Goal: Communication & Community: Answer question/provide support

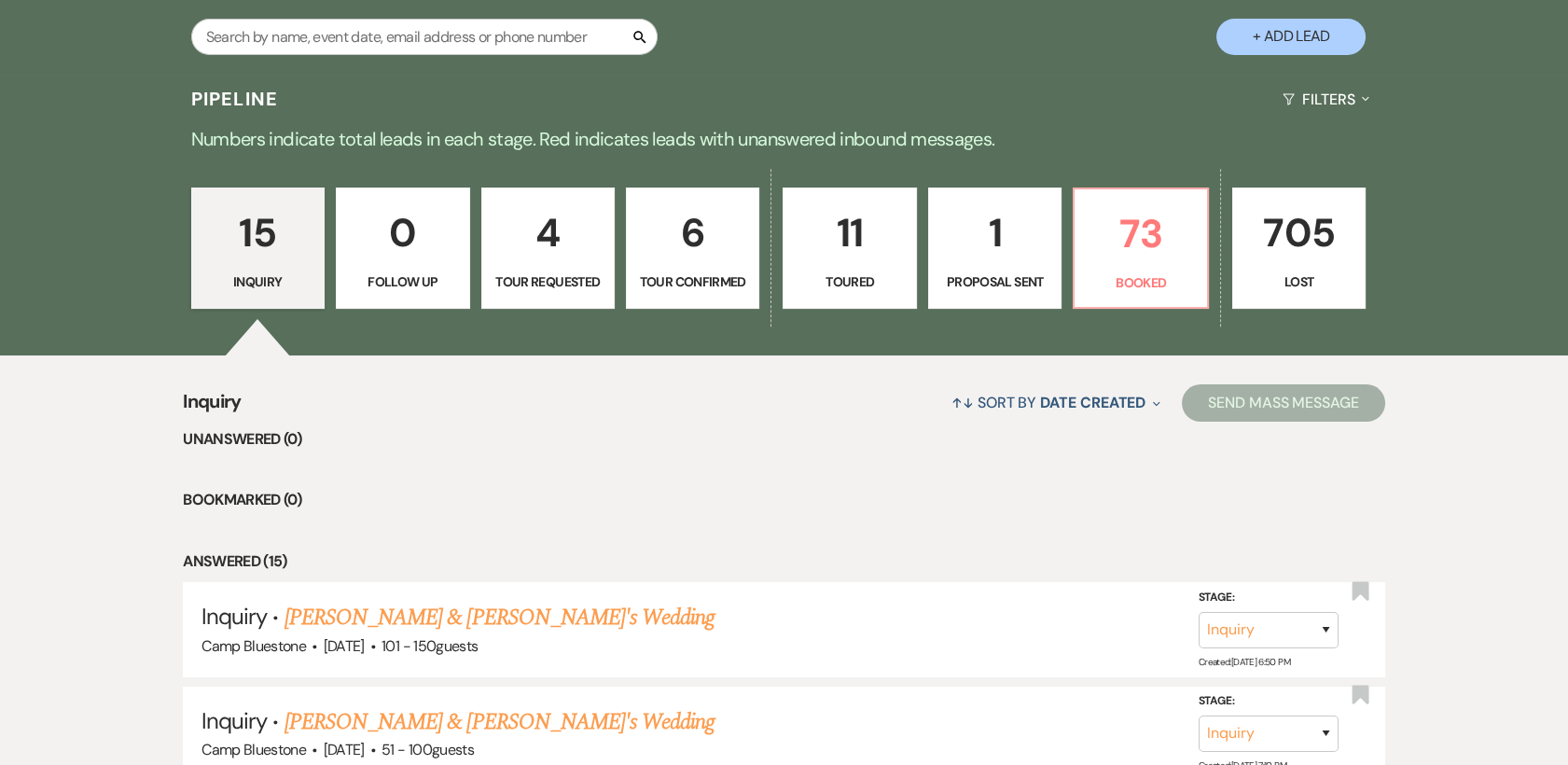
scroll to position [511, 0]
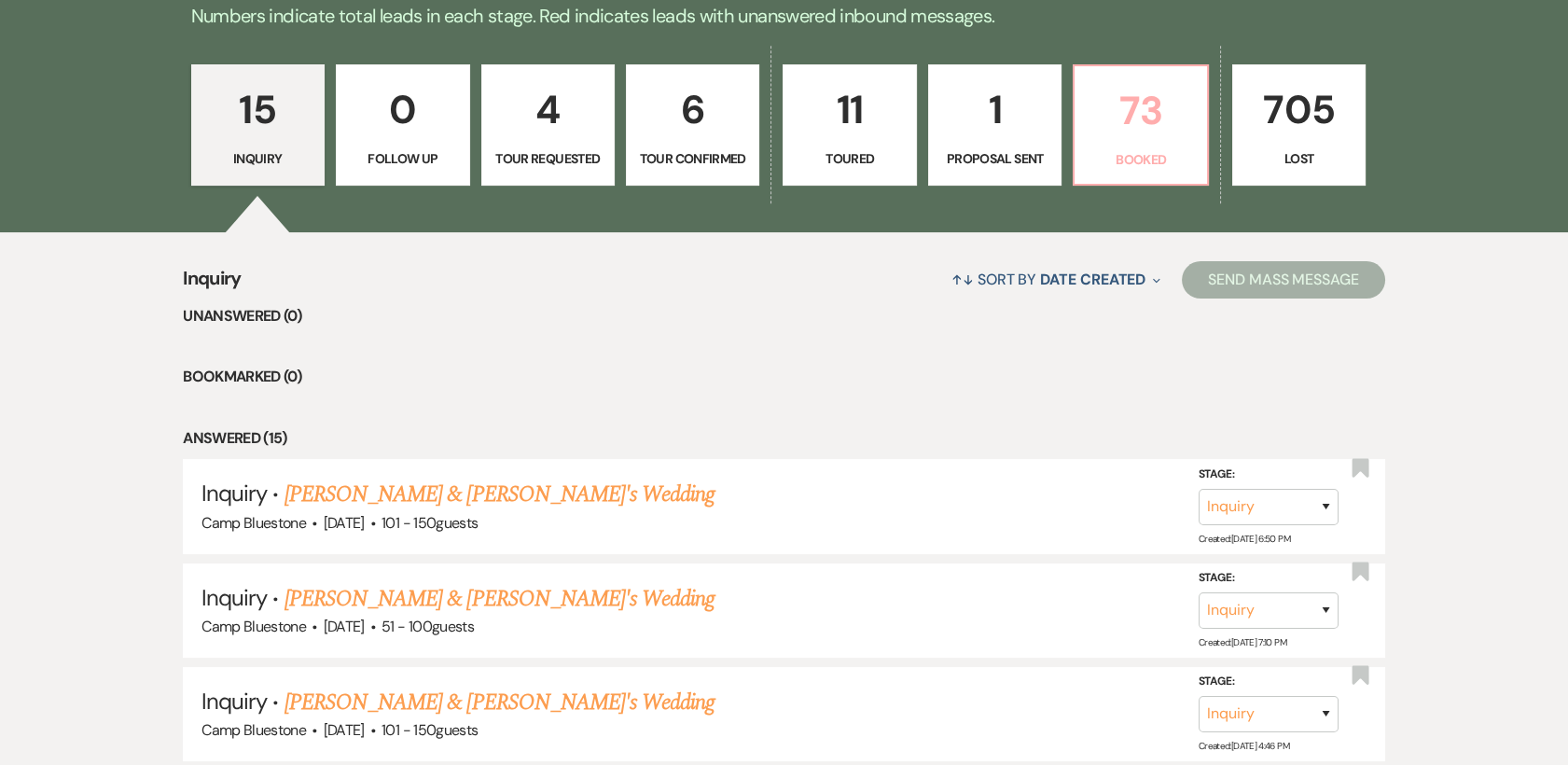
click at [1142, 137] on p "73" at bounding box center [1141, 111] width 110 height 63
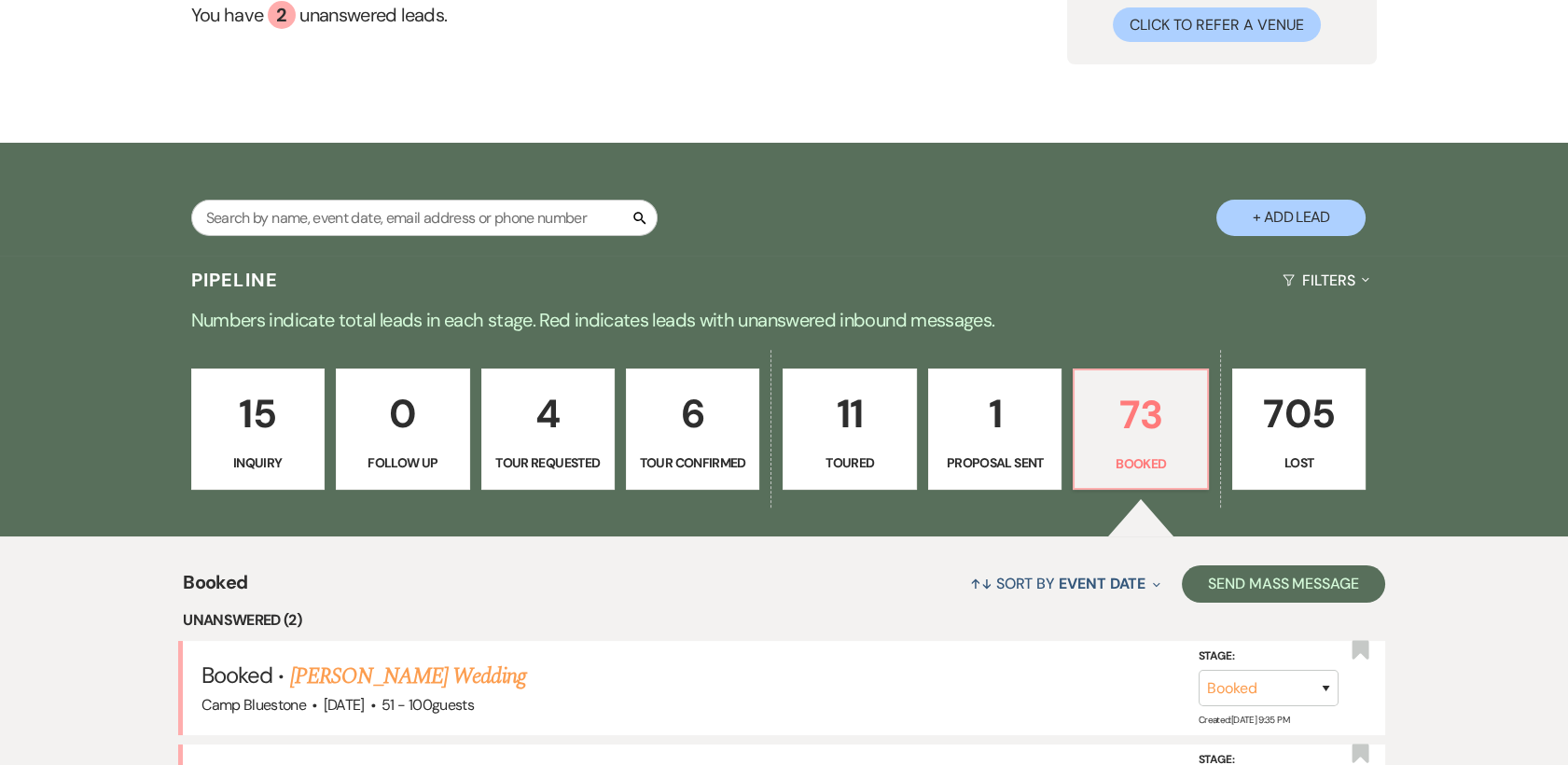
scroll to position [511, 0]
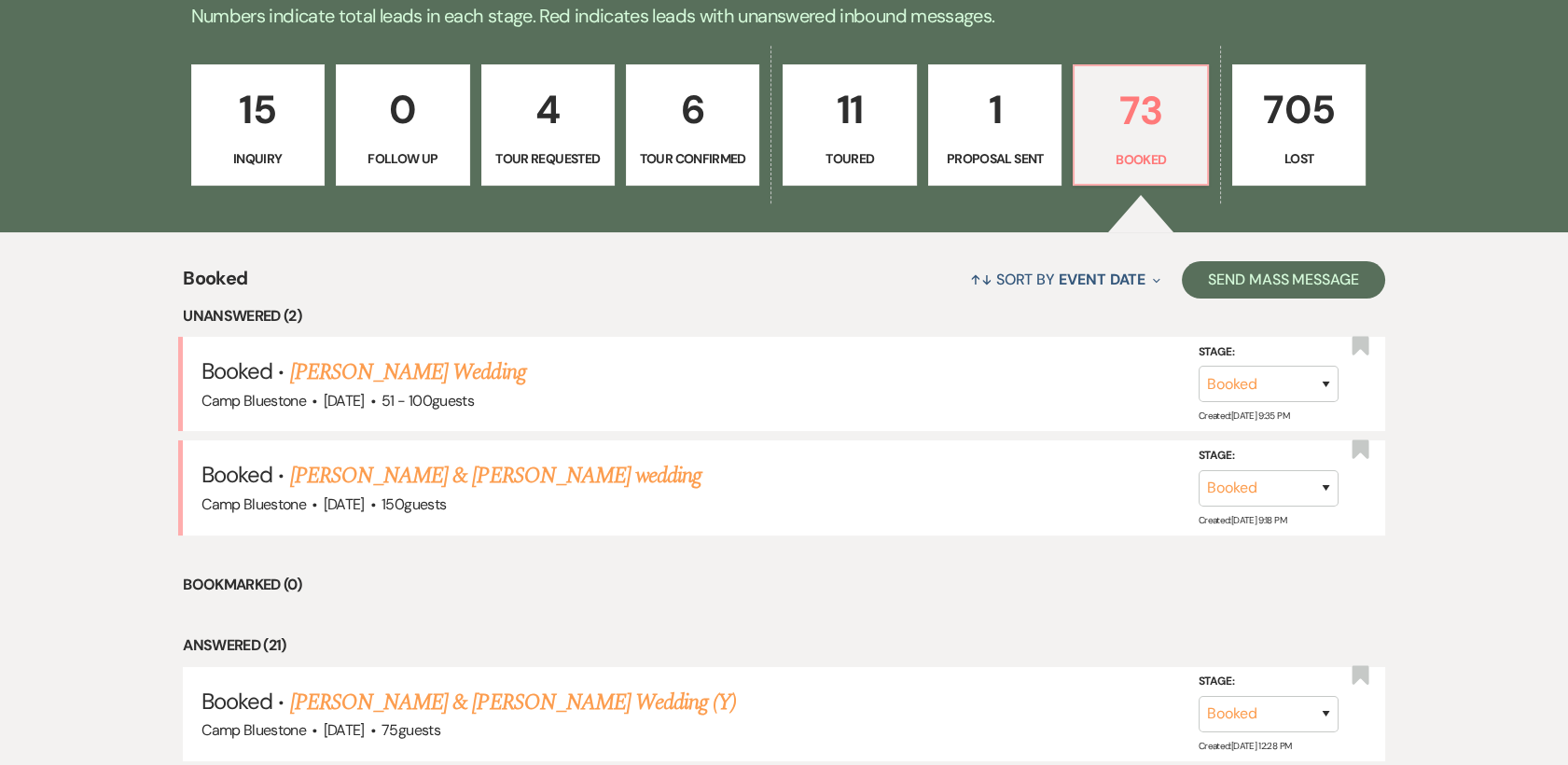
click at [418, 373] on link "[PERSON_NAME] Wedding" at bounding box center [408, 372] width 236 height 33
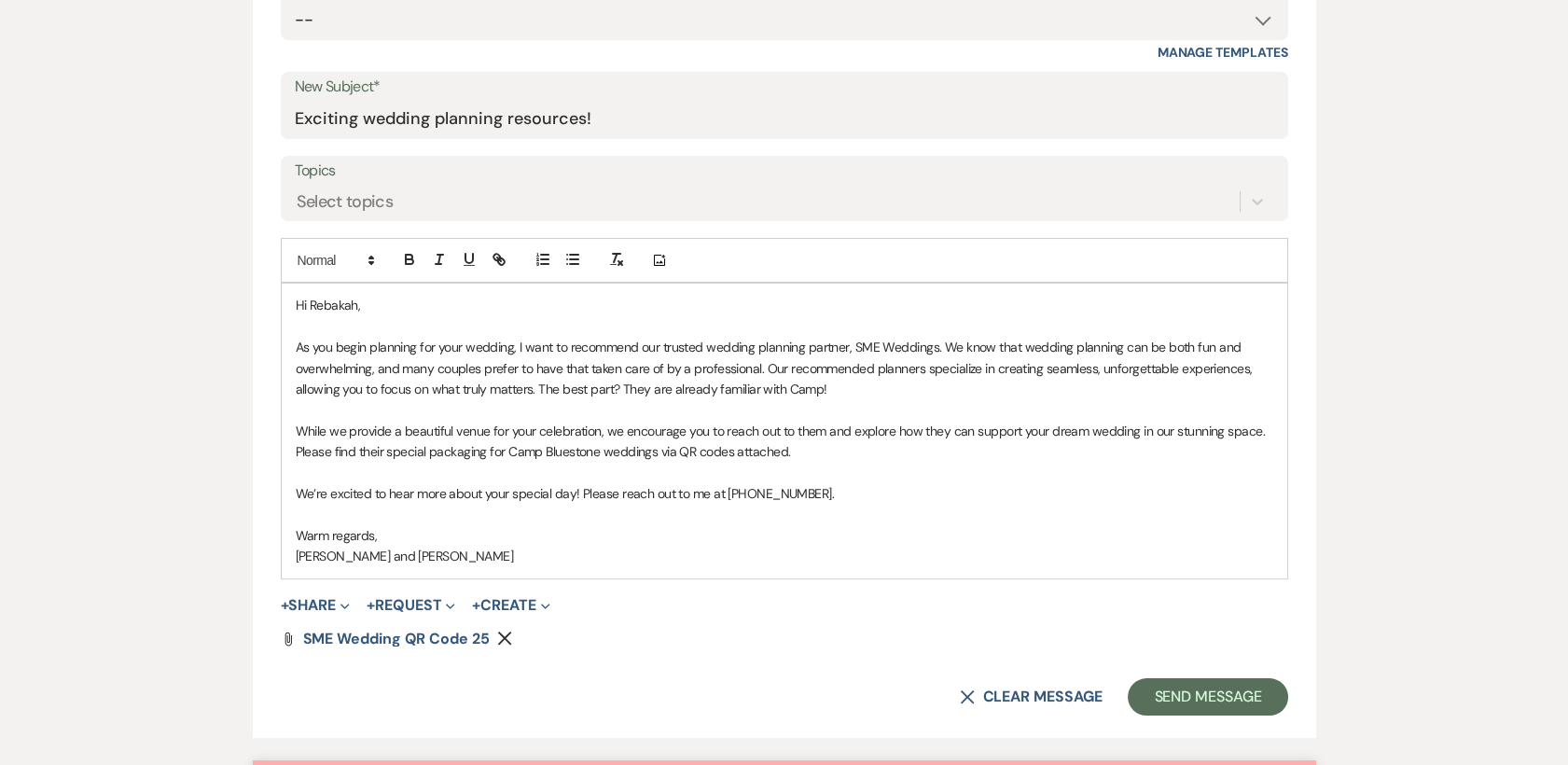
scroll to position [814, 0]
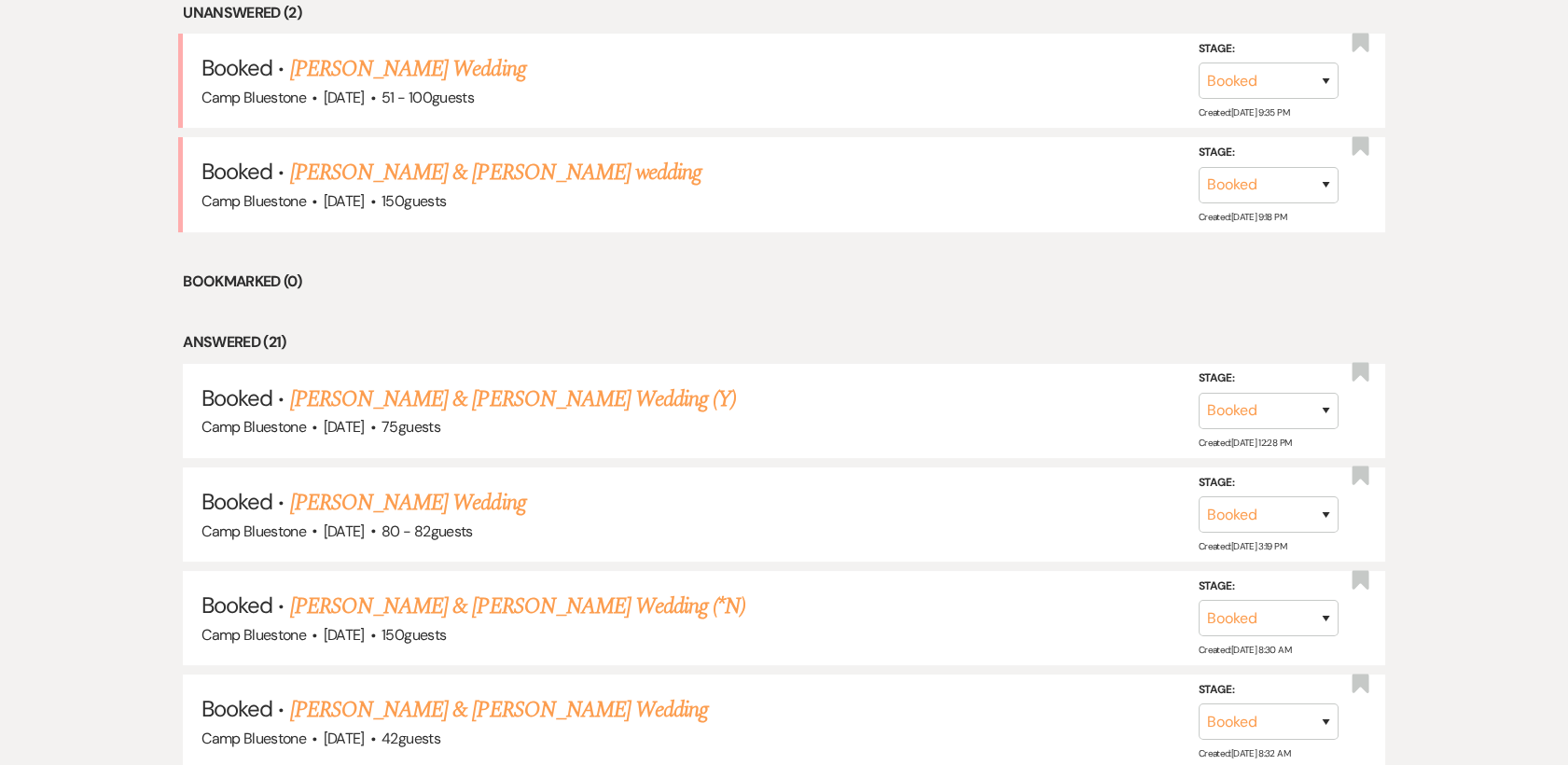
scroll to position [511, 0]
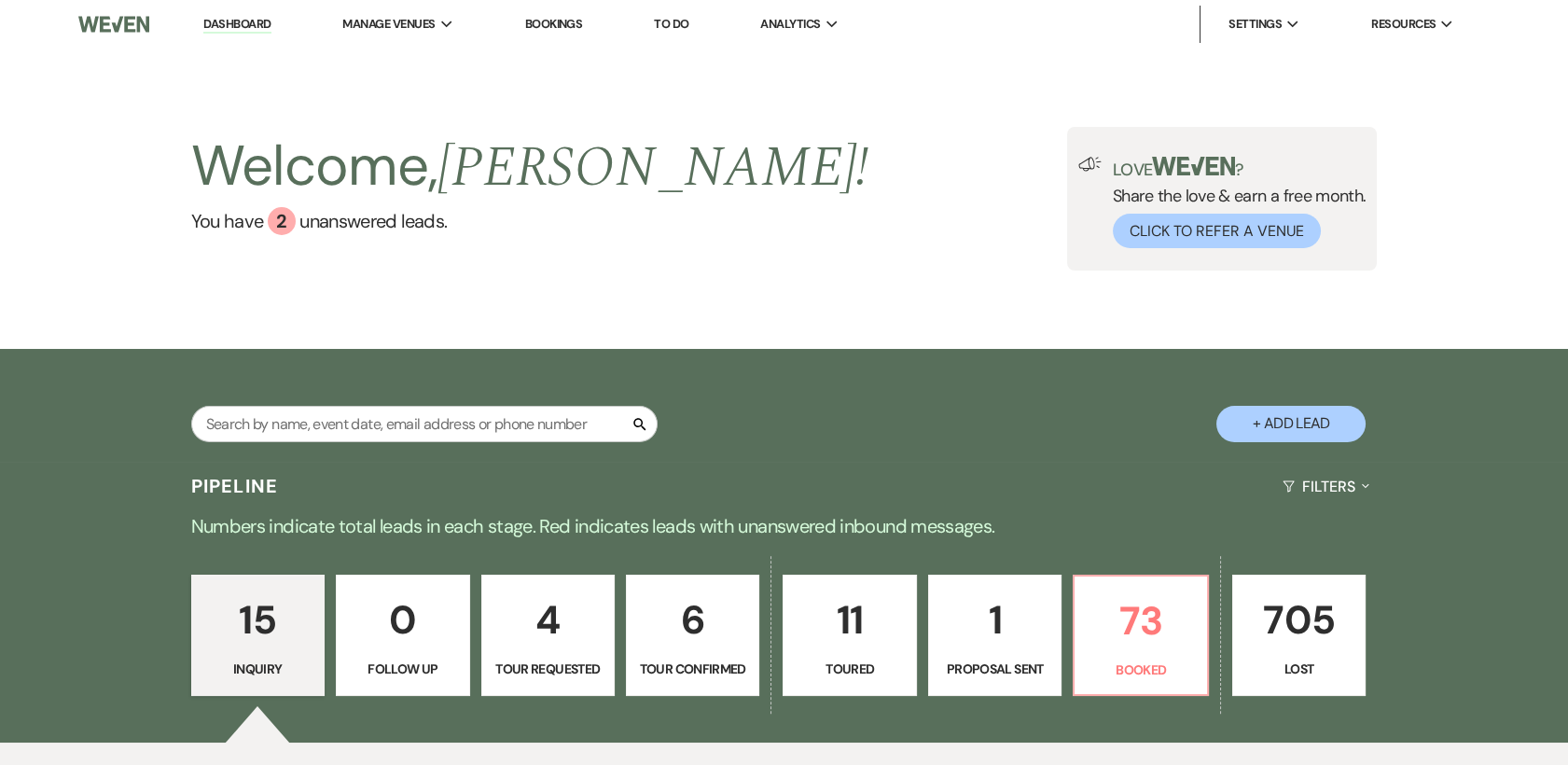
click at [585, 645] on p "4" at bounding box center [549, 620] width 110 height 63
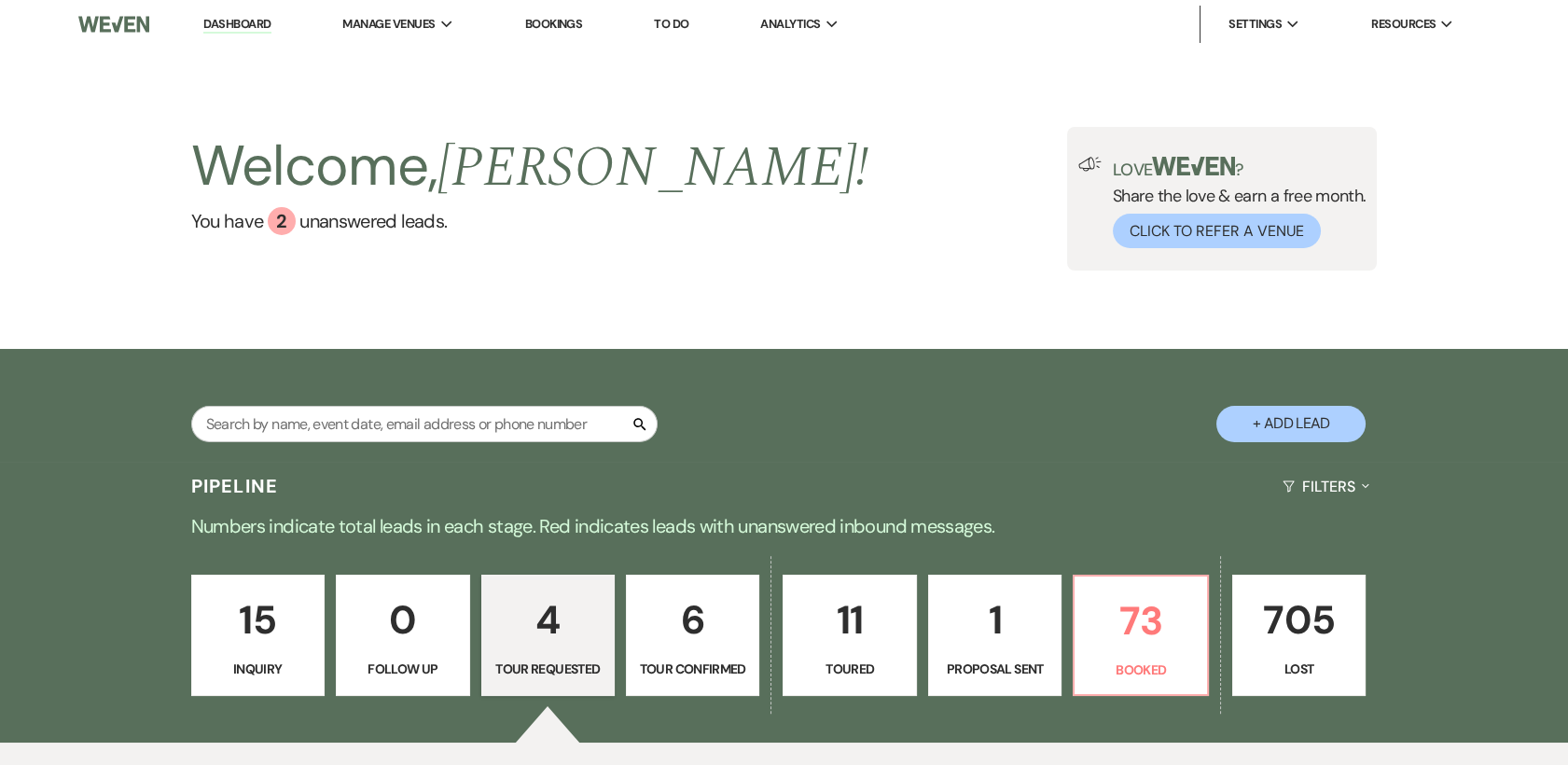
select select "2"
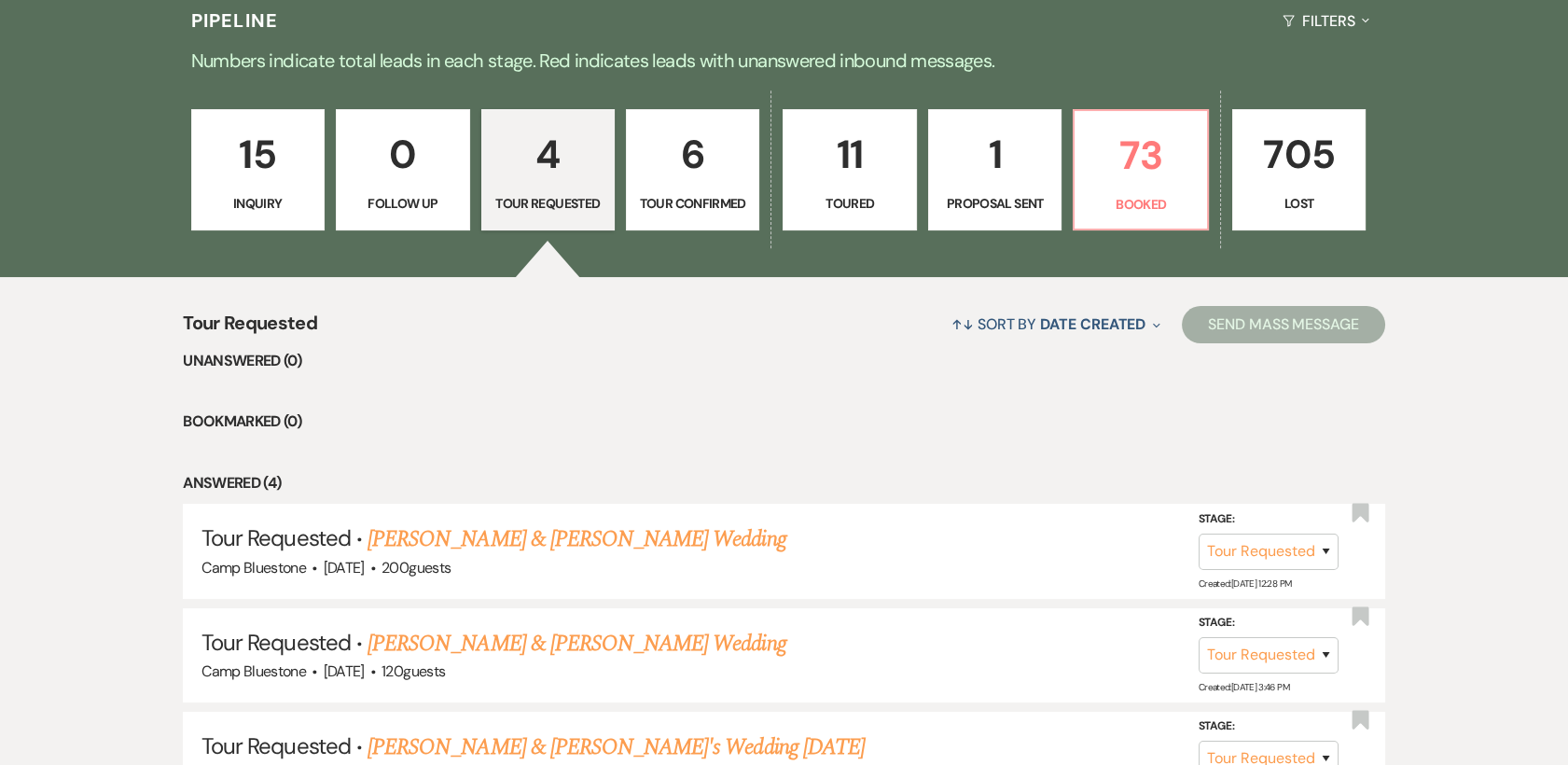
scroll to position [483, 0]
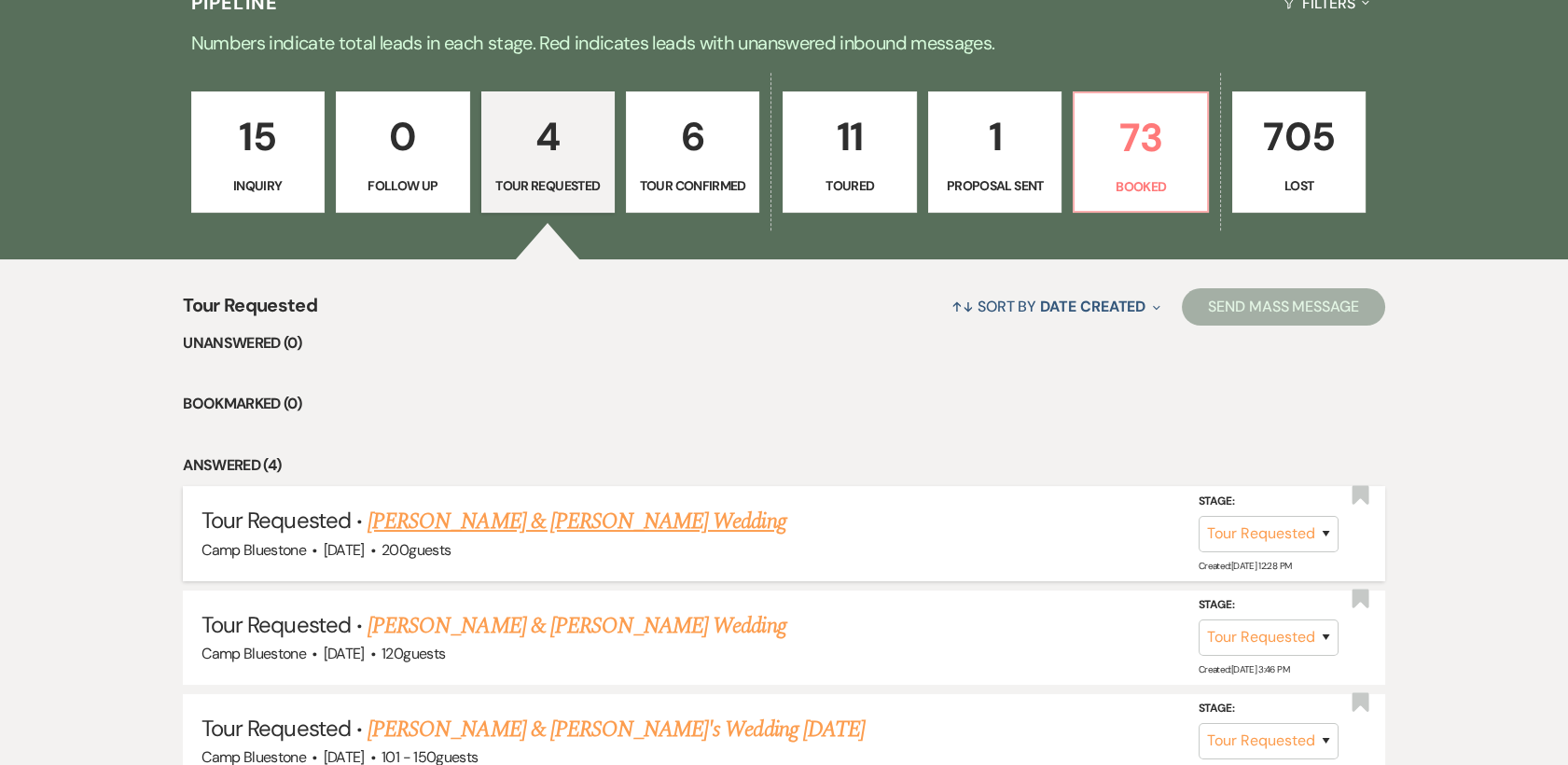
click at [580, 525] on link "Leonard Dixon & Jennifer Dunlap's Wedding" at bounding box center [576, 521] width 418 height 33
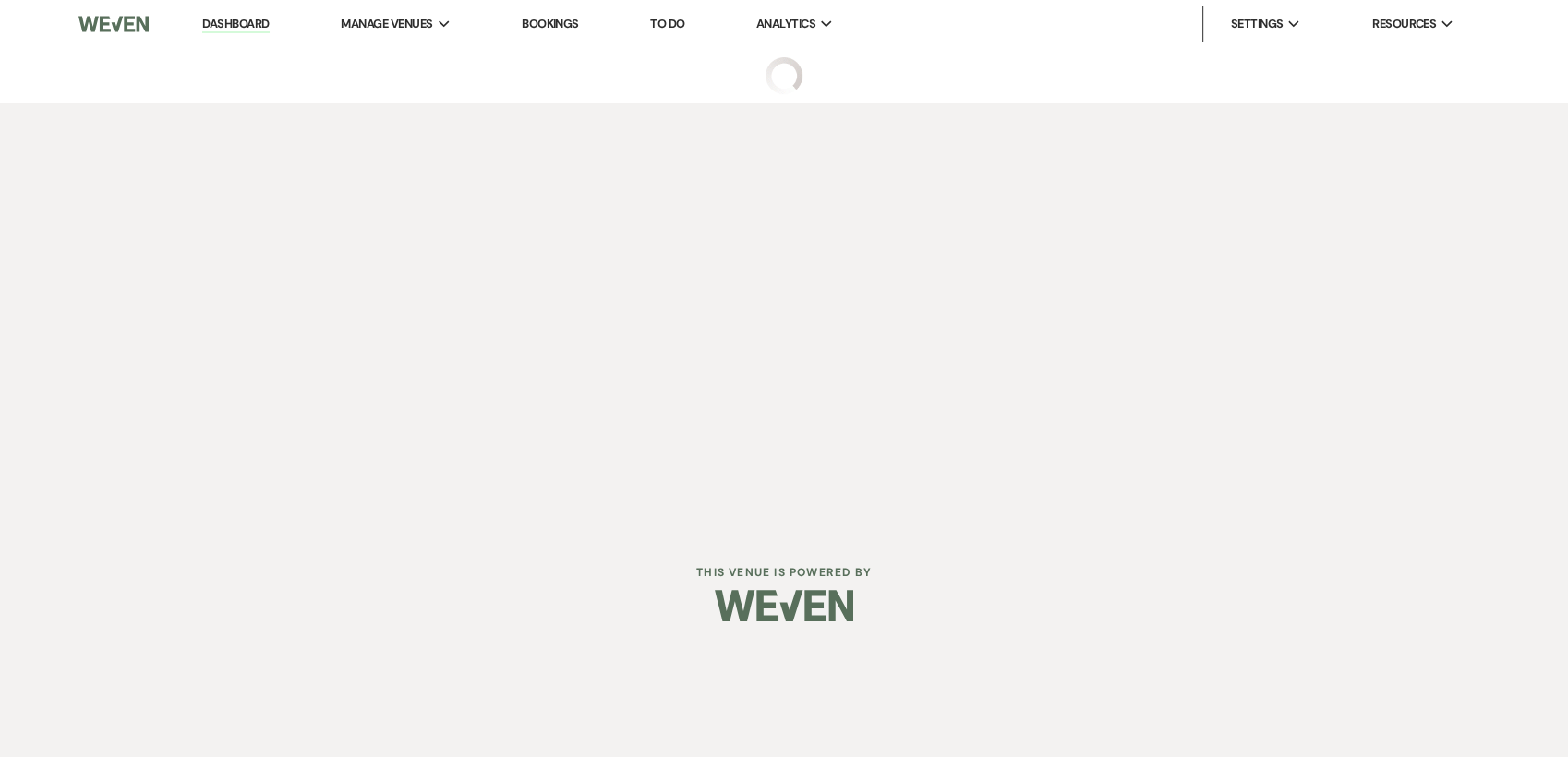
select select "2"
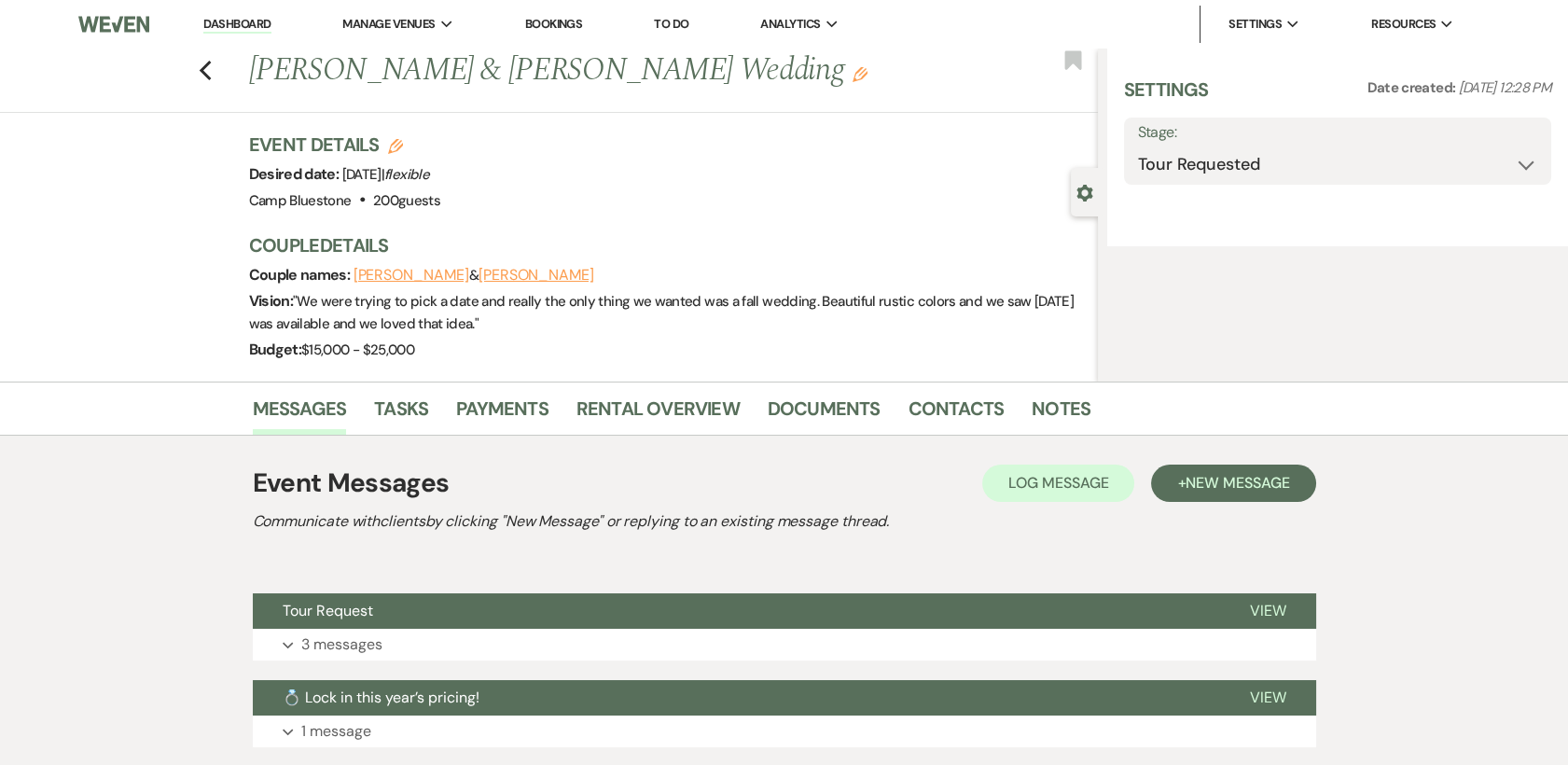
select select "1"
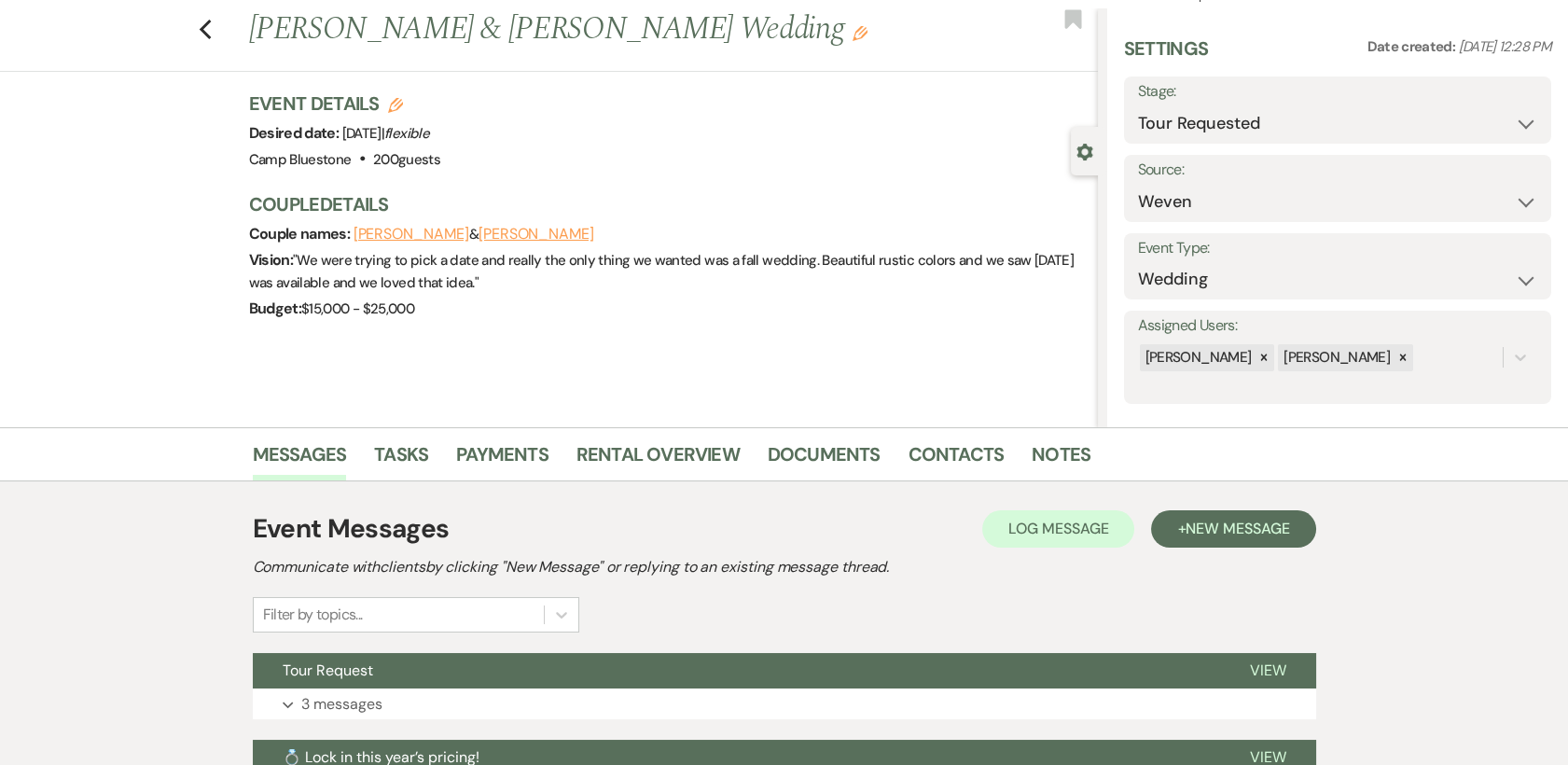
scroll to position [230, 0]
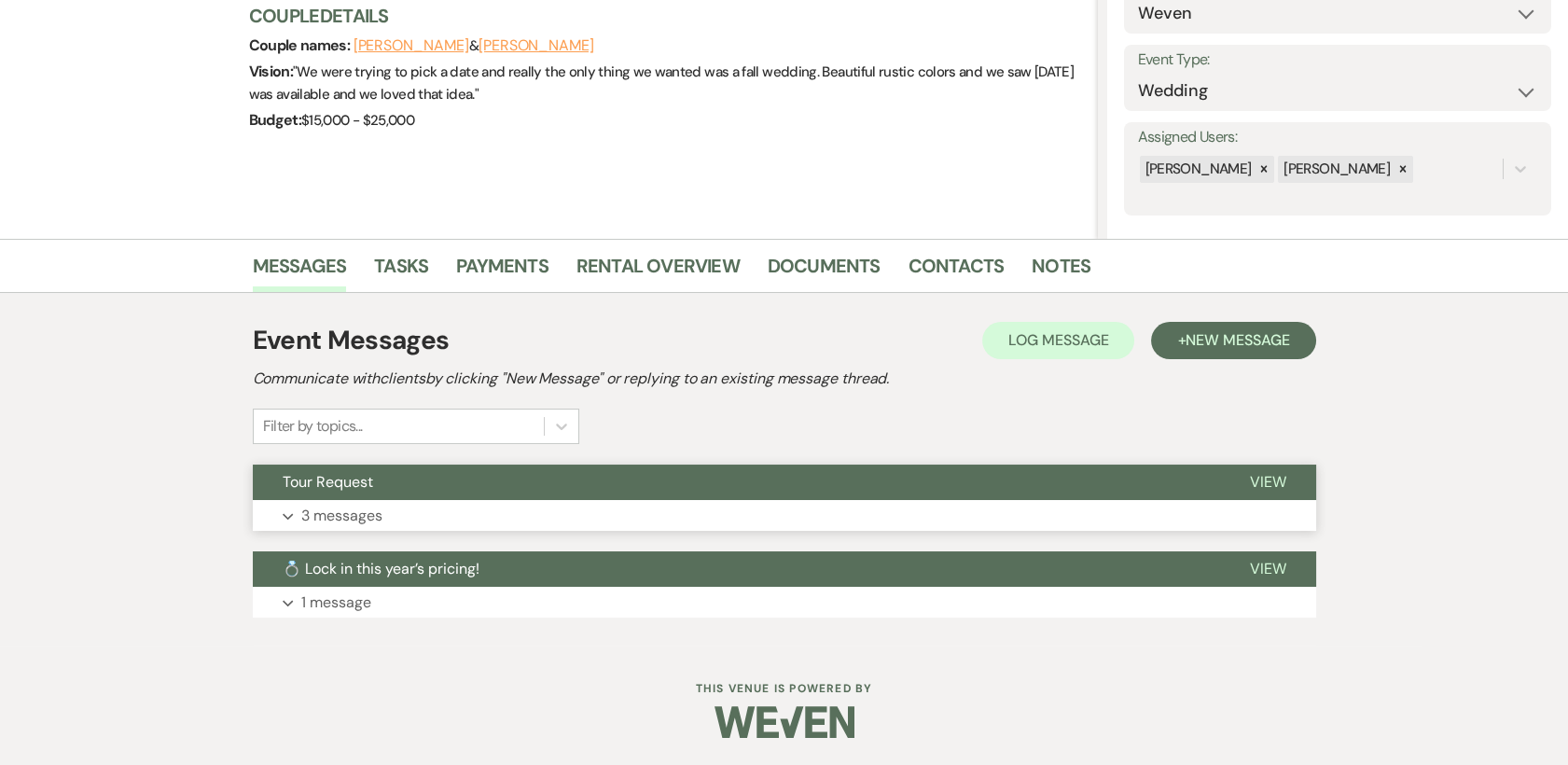
click at [1277, 482] on span "View" at bounding box center [1268, 482] width 36 height 20
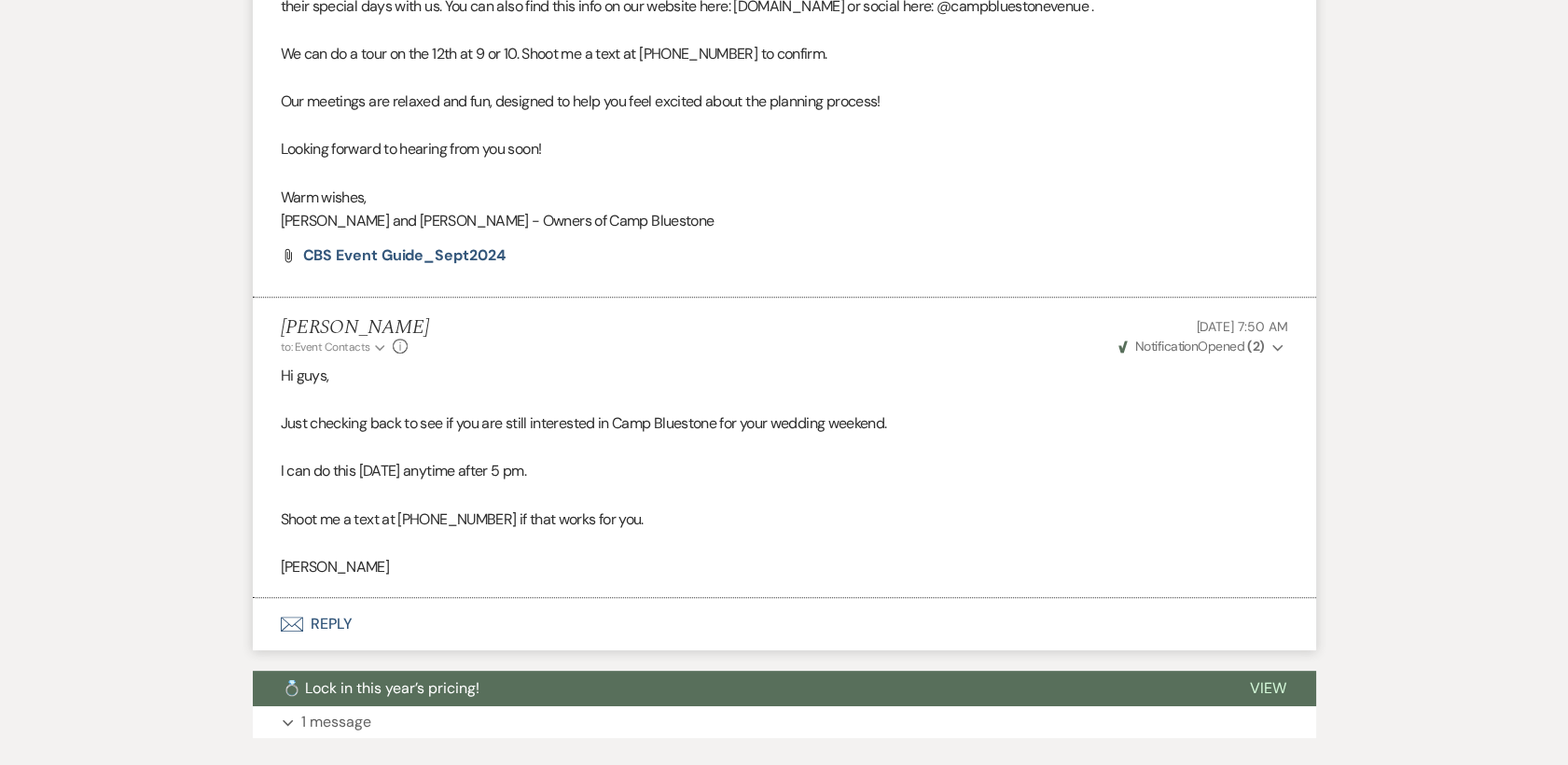
scroll to position [1569, 0]
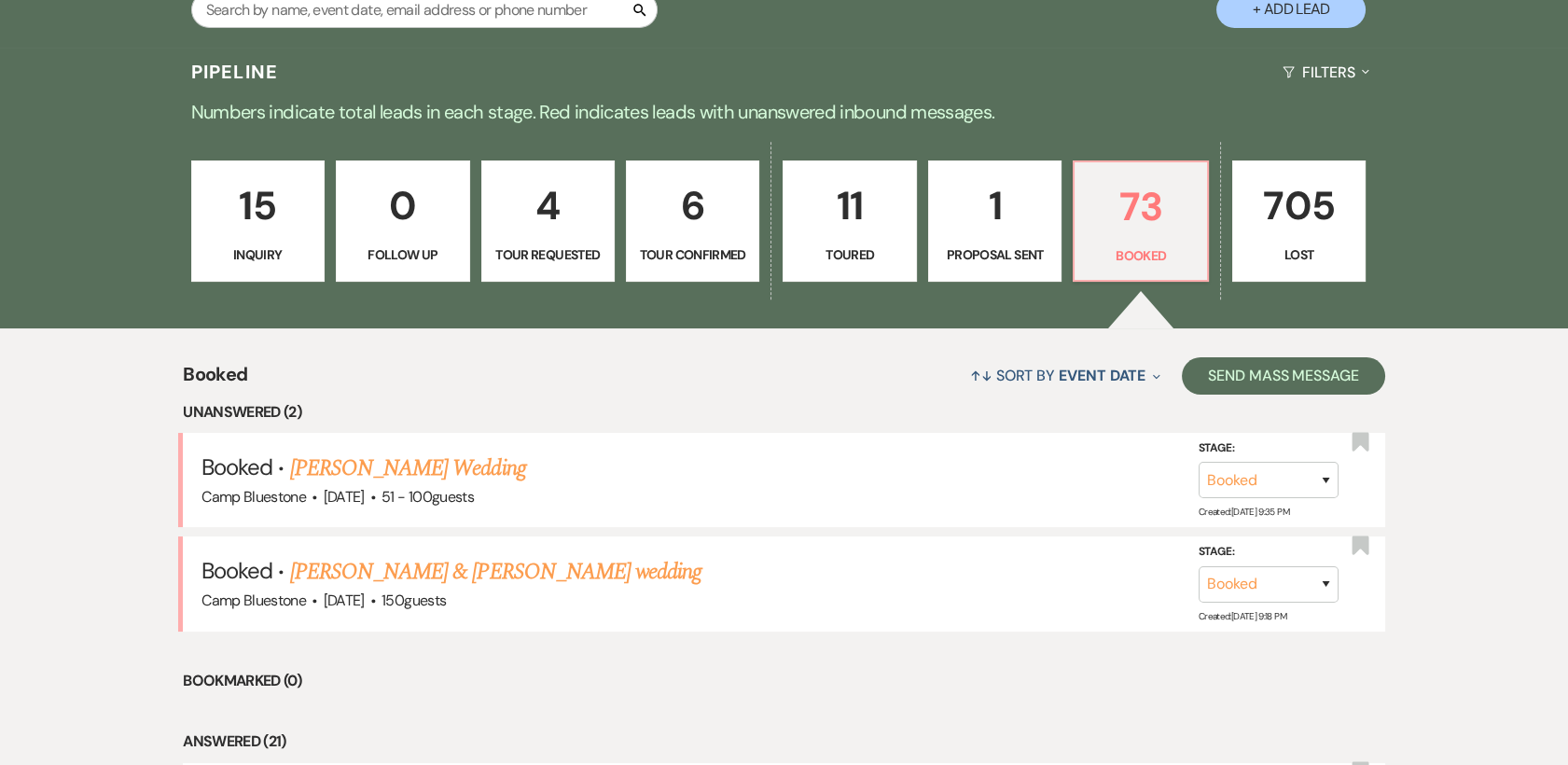
scroll to position [497, 0]
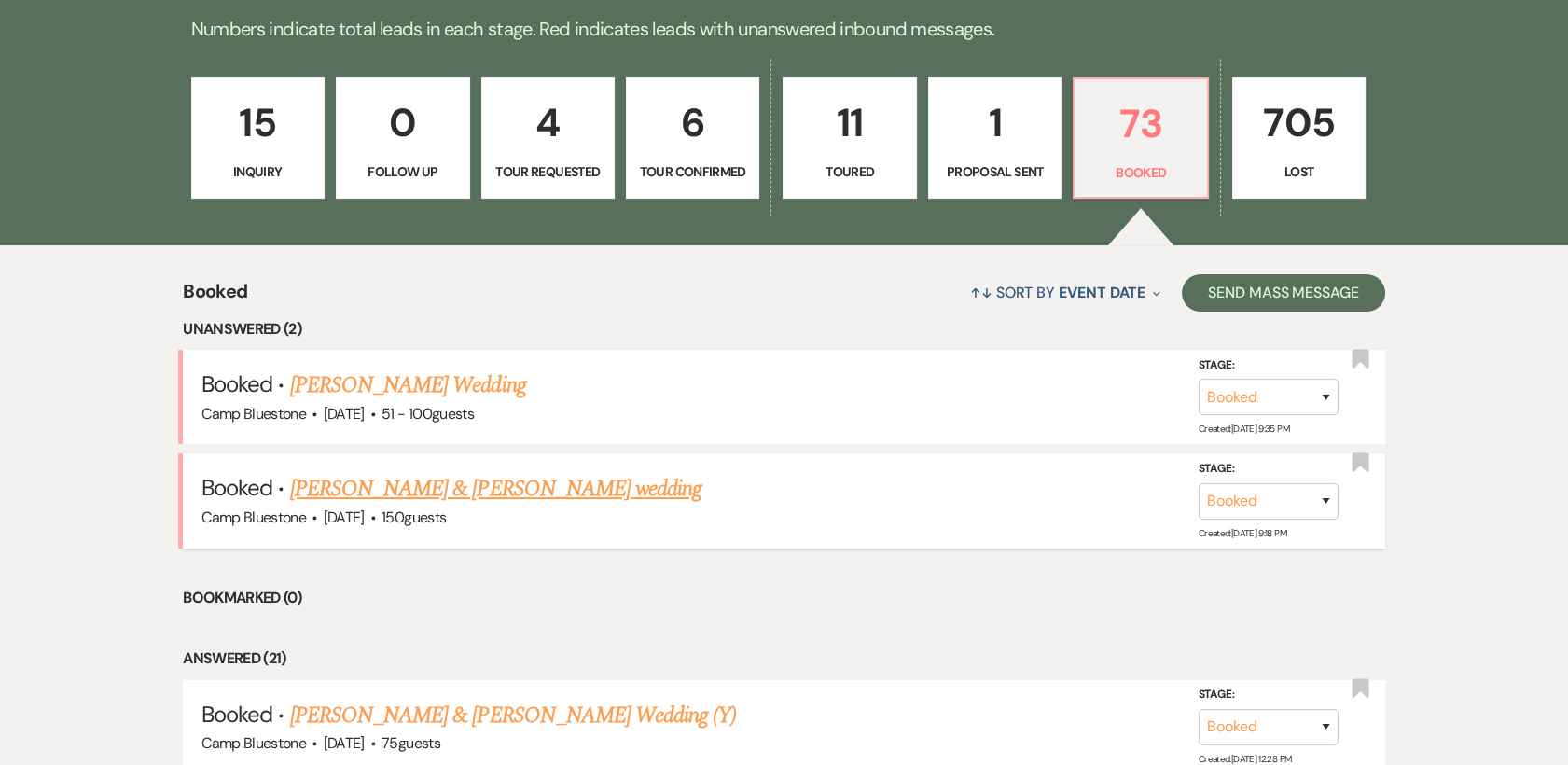
click at [368, 481] on link "[PERSON_NAME] & [PERSON_NAME] wedding" at bounding box center [496, 489] width 412 height 33
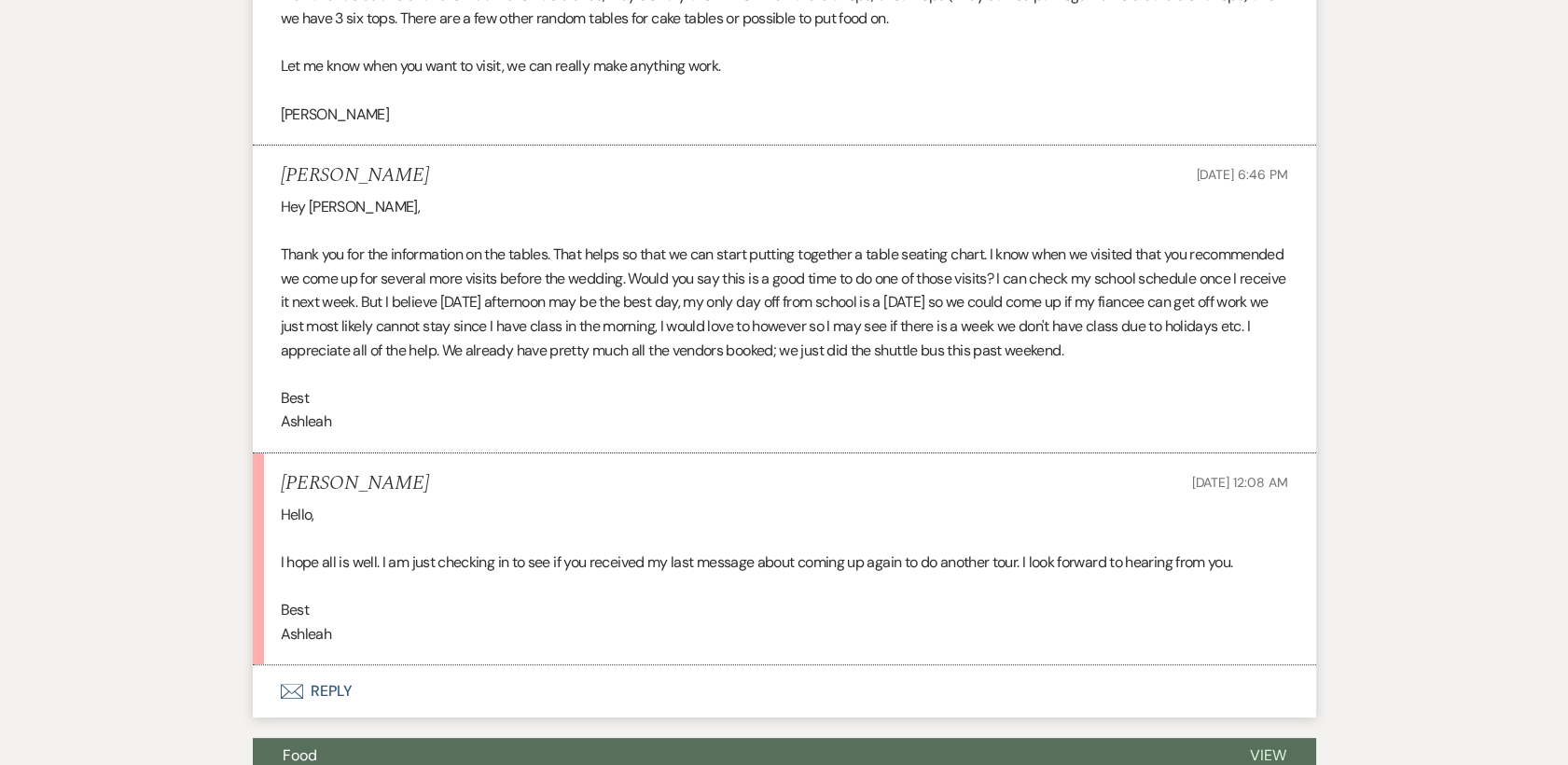
scroll to position [1395, 0]
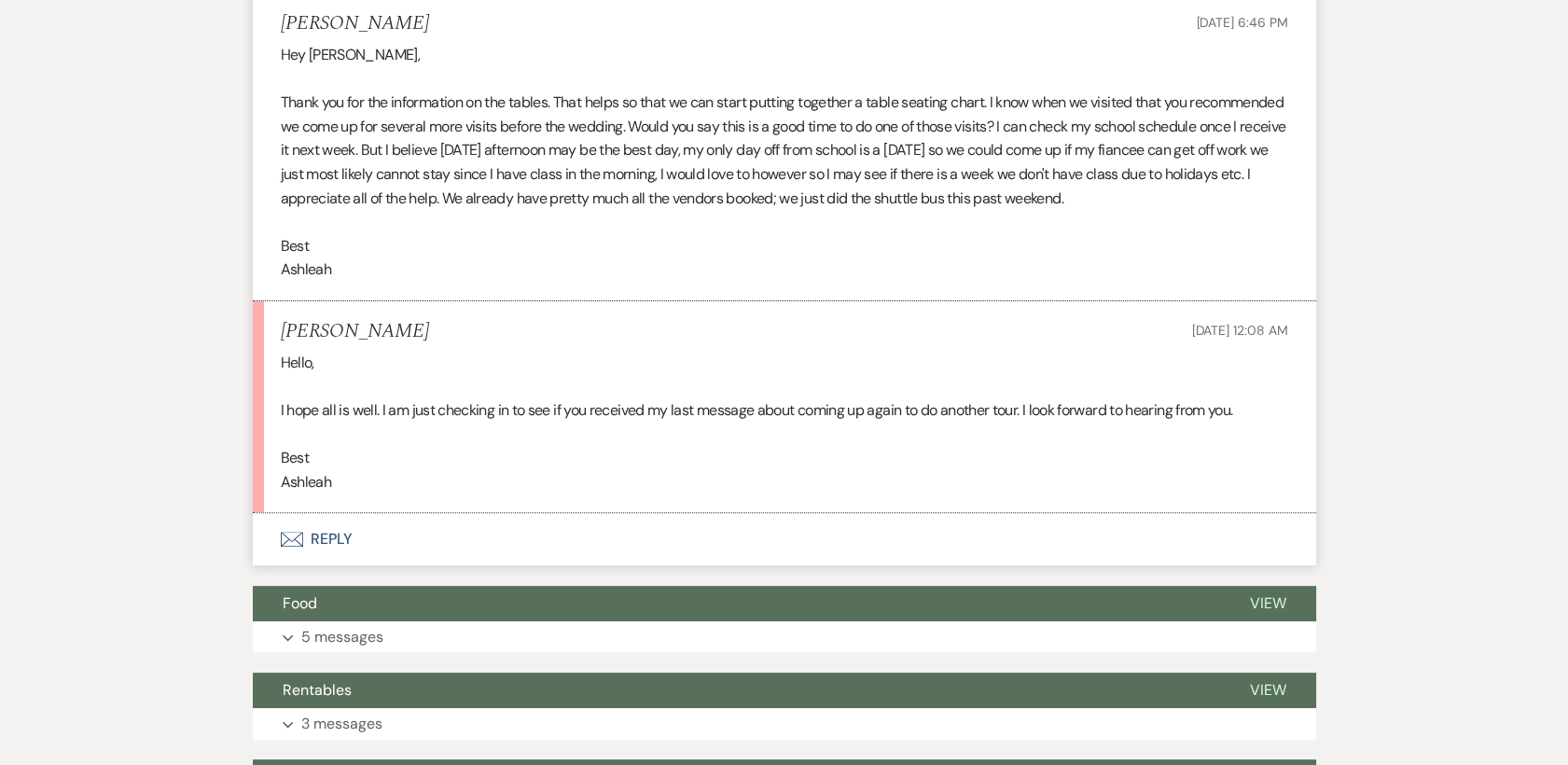
click at [335, 514] on button "Envelope Reply" at bounding box center [784, 539] width 1063 height 52
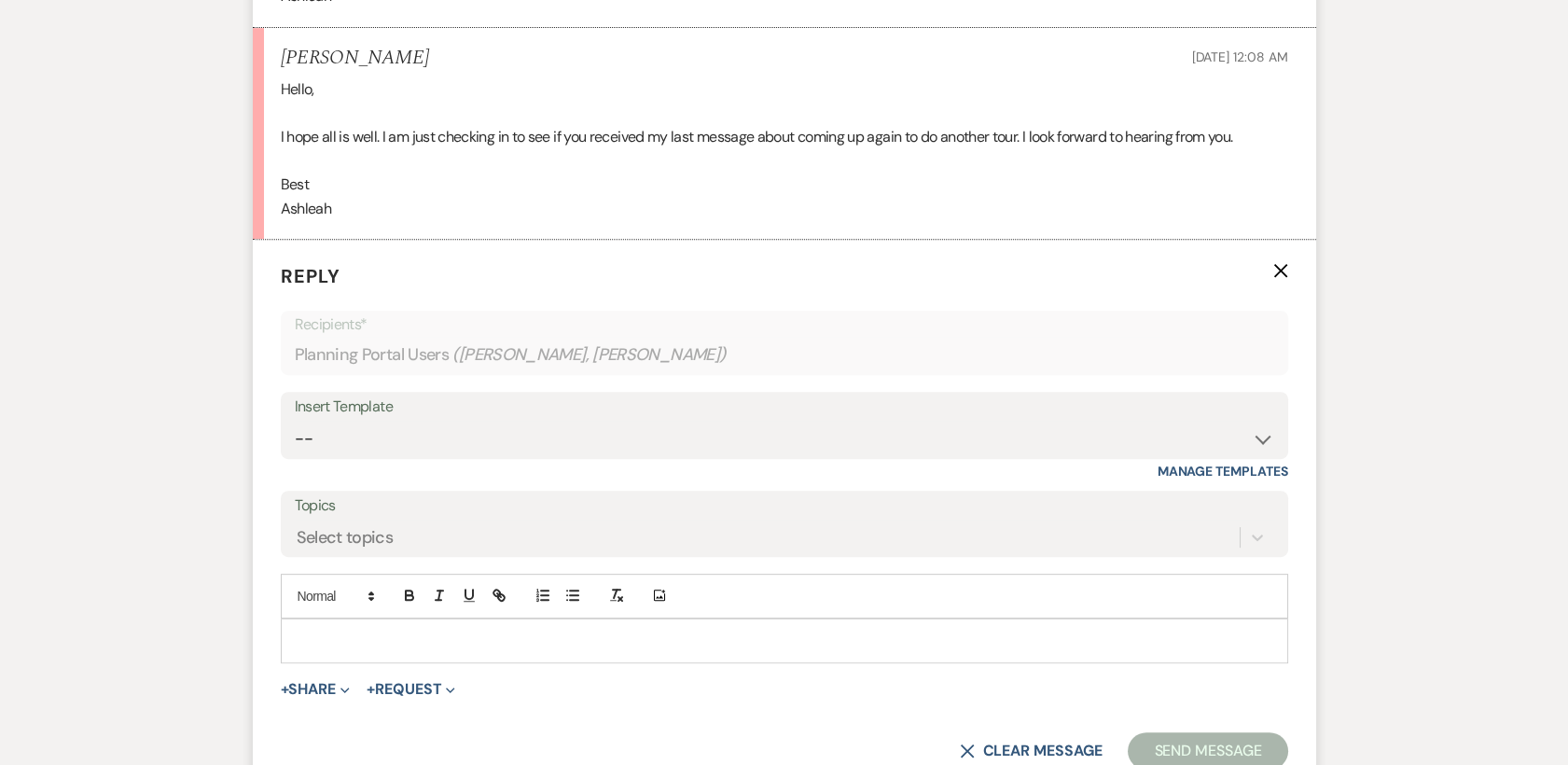
scroll to position [1671, 0]
click at [316, 628] on p at bounding box center [784, 638] width 978 height 21
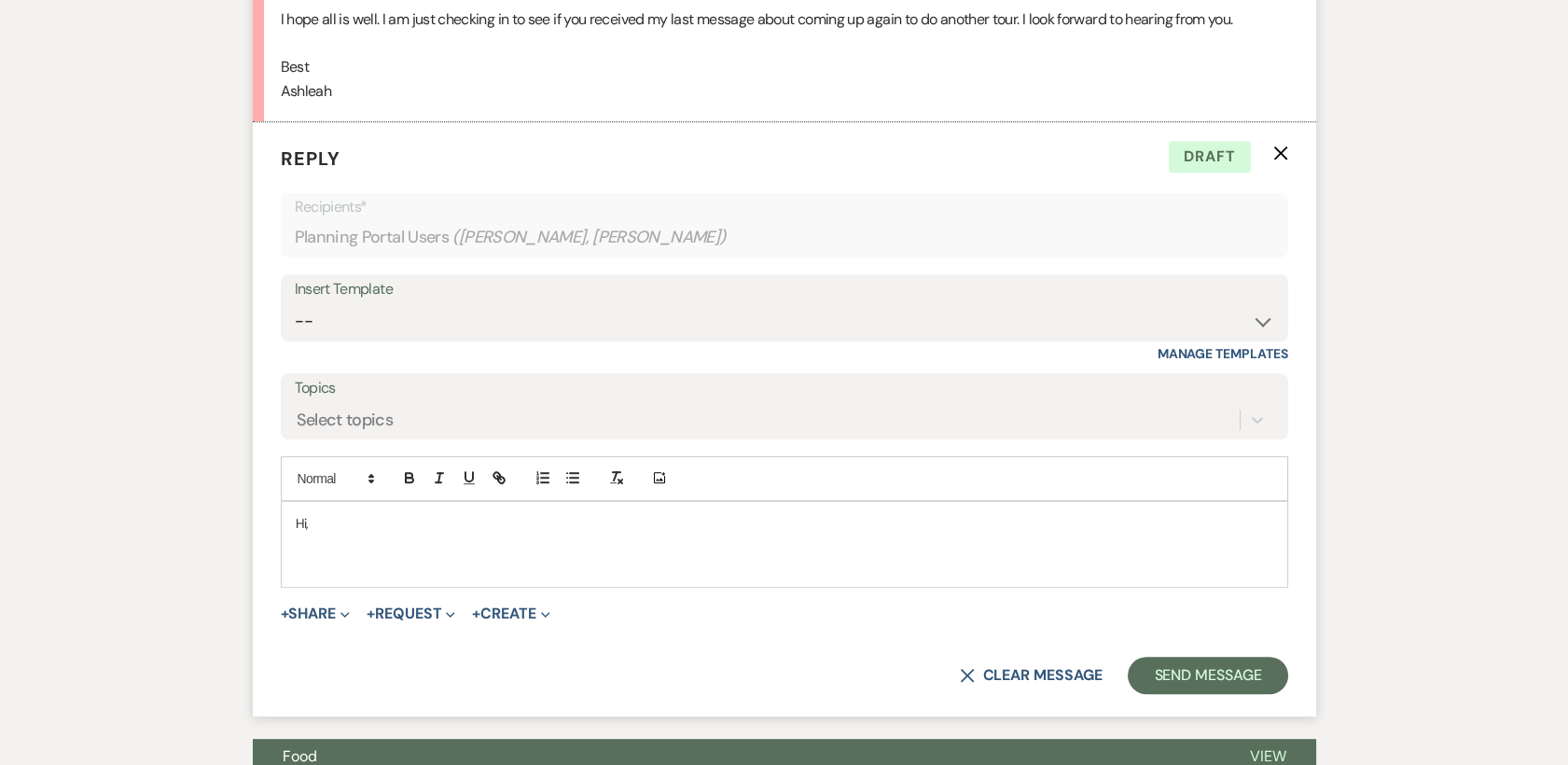
scroll to position [1796, 0]
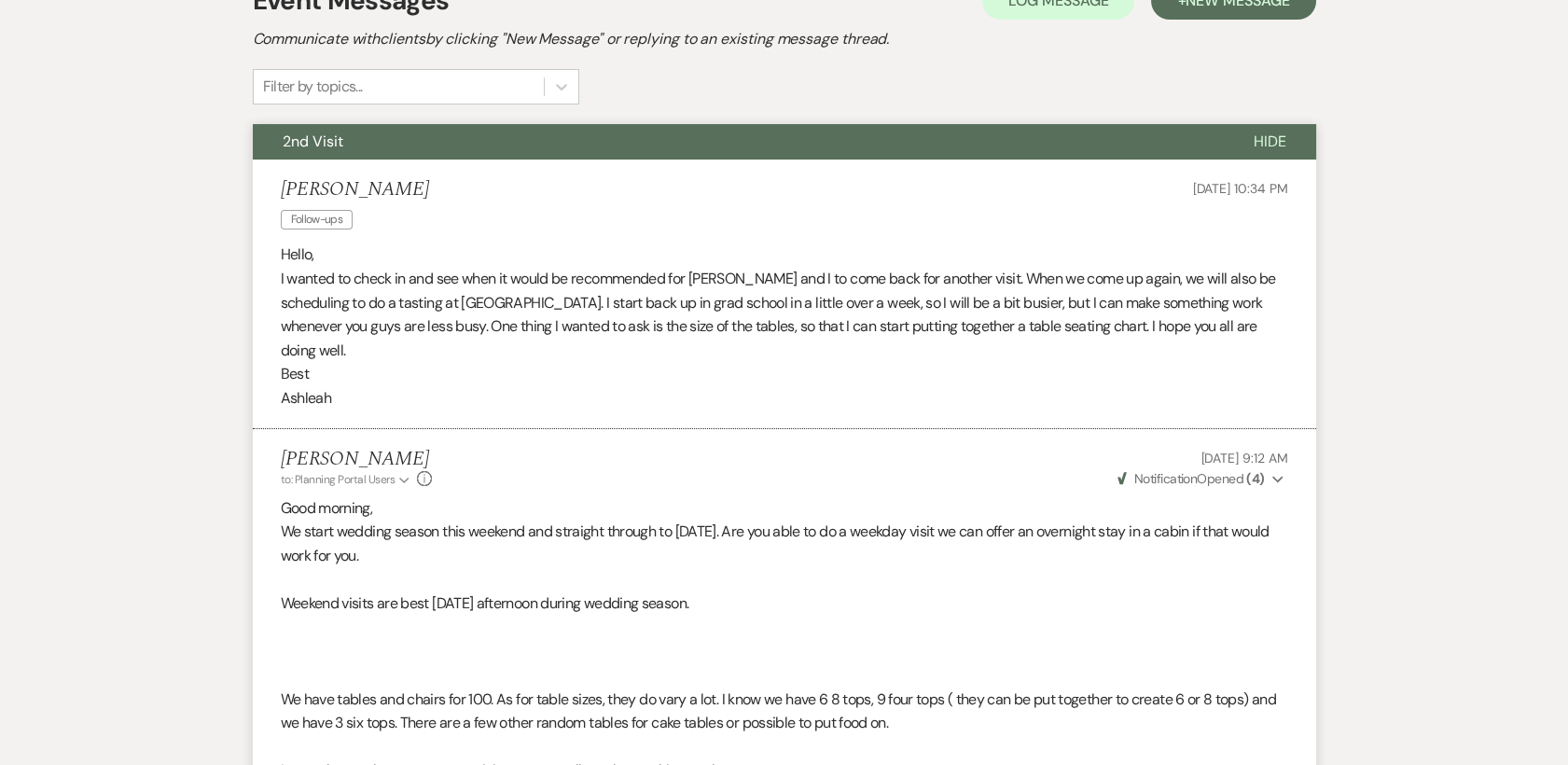
scroll to position [524, 0]
